Goal: Transaction & Acquisition: Purchase product/service

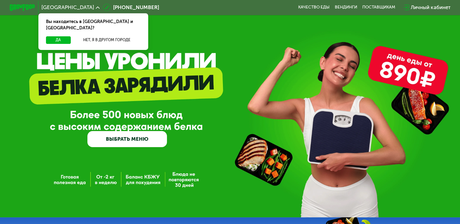
click at [133, 146] on link "ВЫБРАТЬ МЕНЮ" at bounding box center [127, 139] width 80 height 16
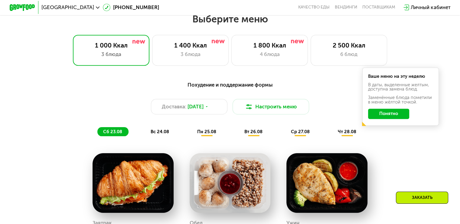
scroll to position [272, 0]
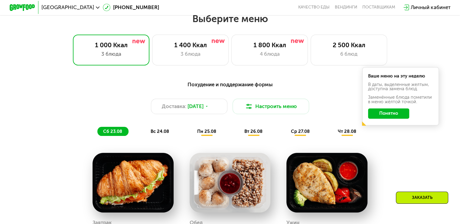
click at [397, 117] on button "Понятно" at bounding box center [388, 113] width 41 height 10
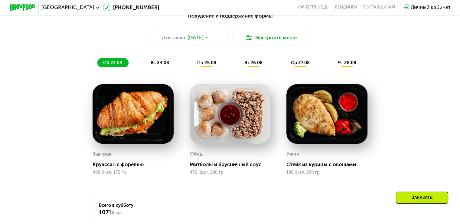
scroll to position [303, 0]
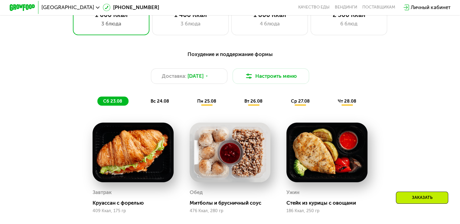
click at [165, 104] on span "вс 24.08" at bounding box center [159, 100] width 18 height 5
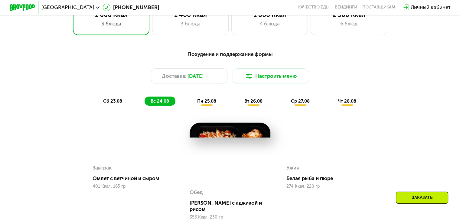
scroll to position [333, 0]
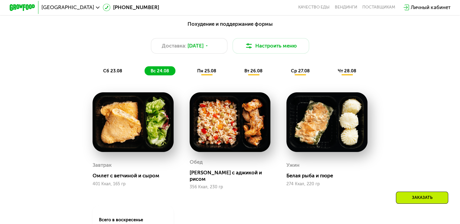
click at [214, 73] on span "пн 25.08" at bounding box center [206, 70] width 19 height 5
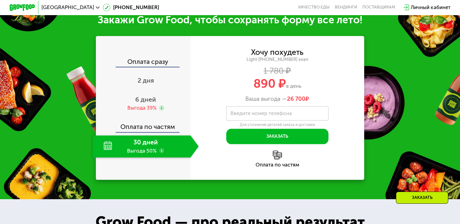
scroll to position [696, 0]
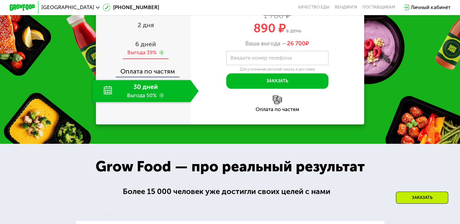
click at [159, 55] on use at bounding box center [161, 52] width 5 height 5
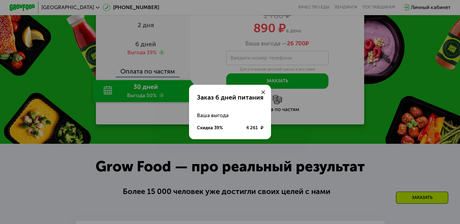
click at [263, 91] on icon at bounding box center [263, 92] width 4 height 4
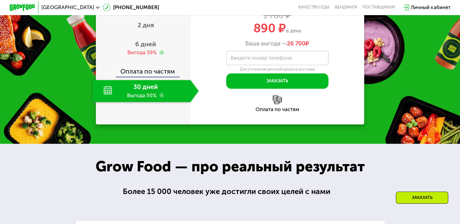
click at [159, 98] on use at bounding box center [161, 95] width 5 height 5
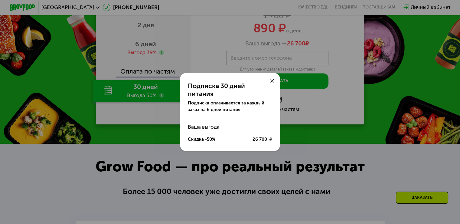
click at [271, 81] on div at bounding box center [272, 80] width 15 height 15
click at [271, 82] on icon at bounding box center [272, 81] width 4 height 4
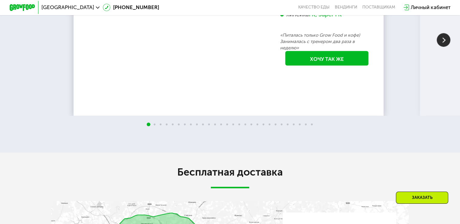
scroll to position [1119, 0]
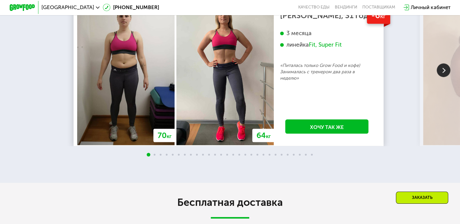
click at [444, 77] on img at bounding box center [444, 70] width 14 height 14
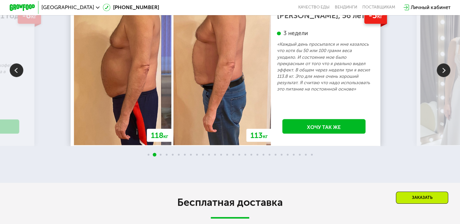
click at [444, 77] on img at bounding box center [444, 70] width 14 height 14
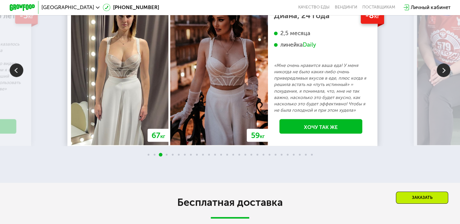
click at [444, 77] on img at bounding box center [444, 70] width 14 height 14
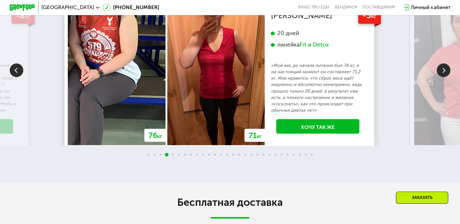
click at [444, 77] on img at bounding box center [444, 70] width 14 height 14
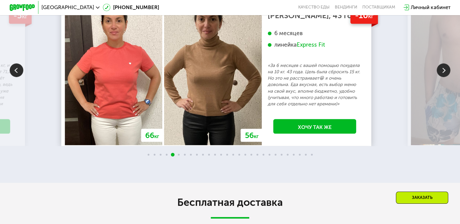
click at [444, 77] on img at bounding box center [444, 70] width 14 height 14
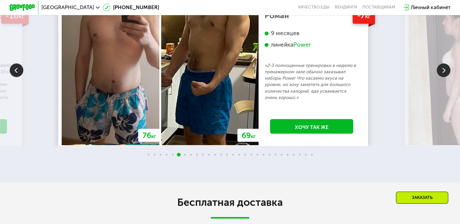
click at [444, 77] on img at bounding box center [444, 70] width 14 height 14
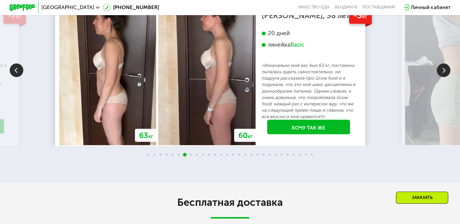
click at [444, 77] on img at bounding box center [444, 70] width 14 height 14
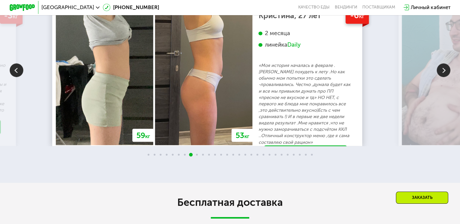
click at [444, 77] on img at bounding box center [444, 70] width 14 height 14
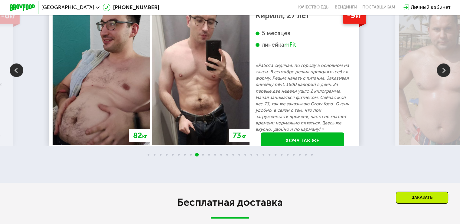
click at [444, 77] on img at bounding box center [444, 70] width 14 height 14
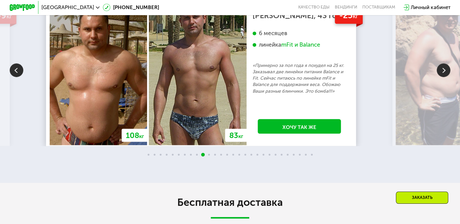
click at [444, 77] on img at bounding box center [444, 70] width 14 height 14
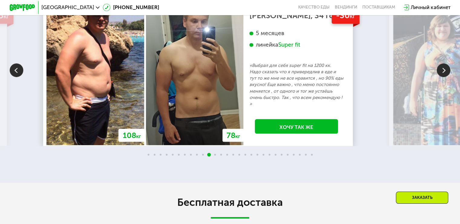
click at [437, 104] on img at bounding box center [441, 71] width 97 height 148
click at [448, 77] on img at bounding box center [444, 70] width 14 height 14
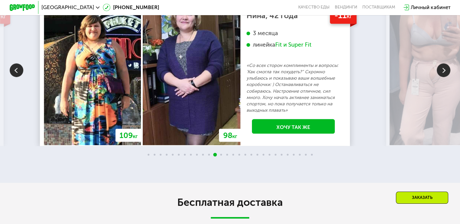
click at [448, 77] on img at bounding box center [444, 70] width 14 height 14
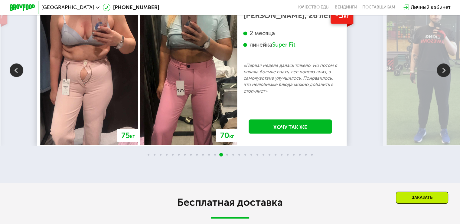
click at [447, 77] on img at bounding box center [444, 70] width 14 height 14
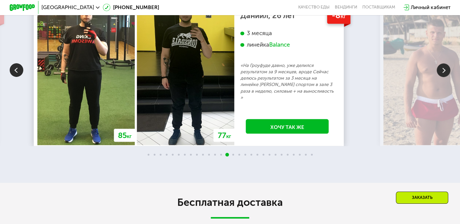
click at [447, 77] on img at bounding box center [444, 70] width 14 height 14
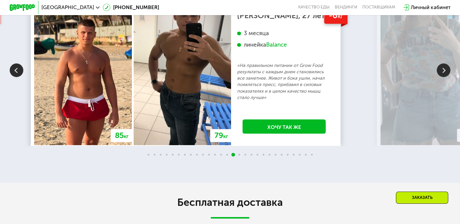
click at [447, 77] on img at bounding box center [444, 70] width 14 height 14
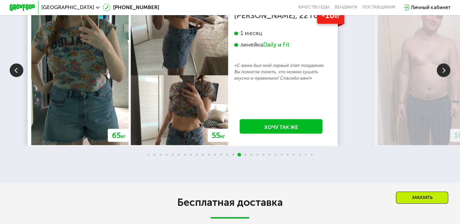
click at [444, 77] on img at bounding box center [444, 70] width 14 height 14
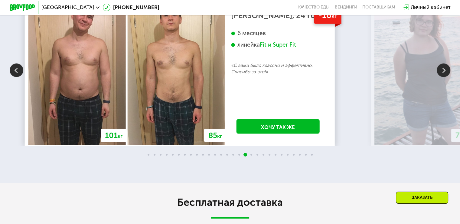
click at [443, 77] on img at bounding box center [444, 70] width 14 height 14
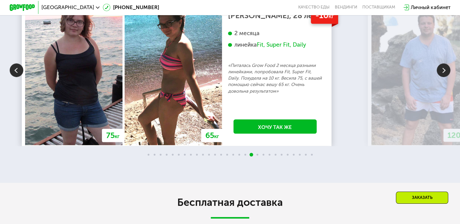
click at [443, 77] on img at bounding box center [444, 70] width 14 height 14
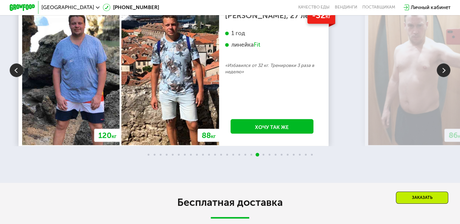
click at [443, 77] on img at bounding box center [444, 70] width 14 height 14
